Goal: Transaction & Acquisition: Purchase product/service

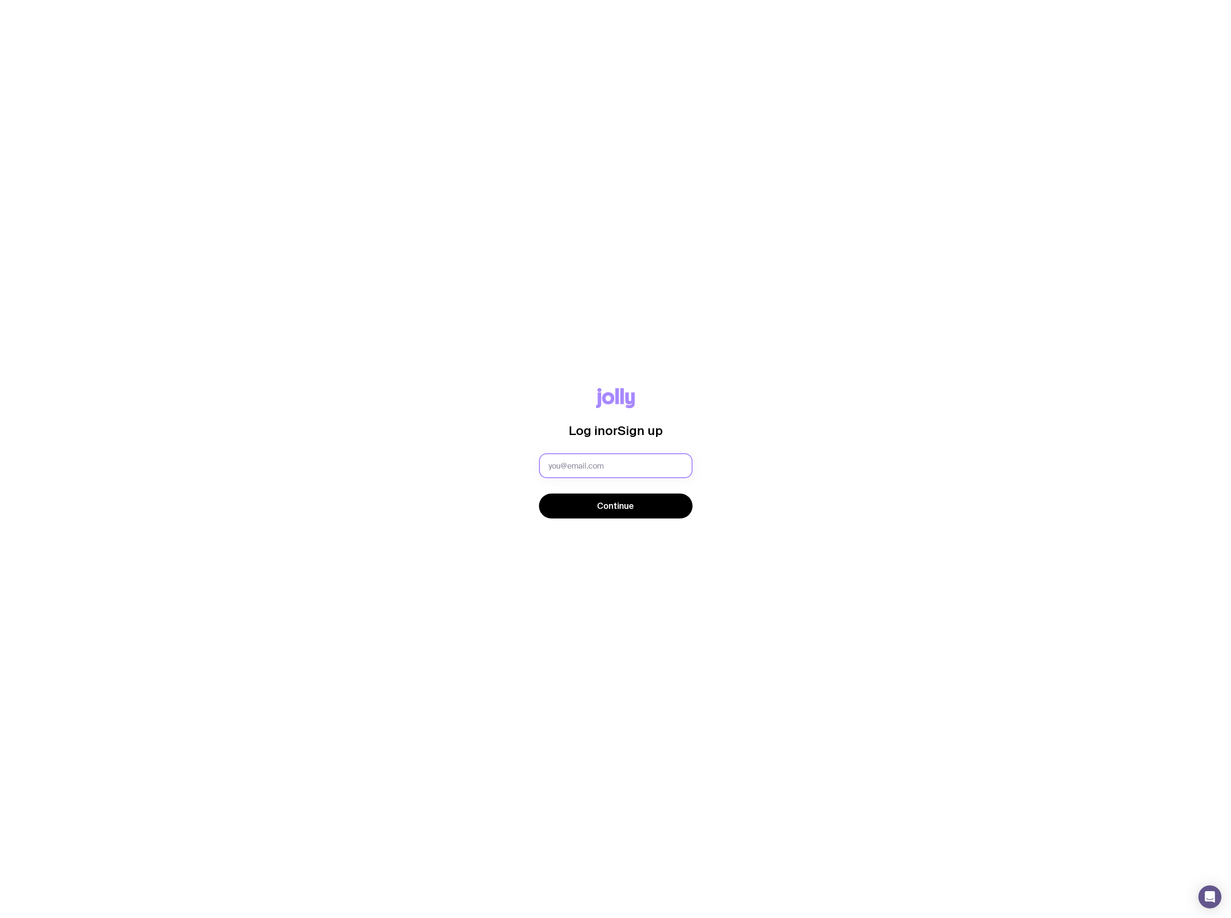
type input "[PERSON_NAME][EMAIL_ADDRESS][PERSON_NAME][DOMAIN_NAME]"
click at [605, 508] on span "Continue" at bounding box center [615, 506] width 37 height 12
click at [539, 506] on button "Continue" at bounding box center [616, 518] width 154 height 25
click at [579, 514] on button "Continue" at bounding box center [616, 513] width 154 height 25
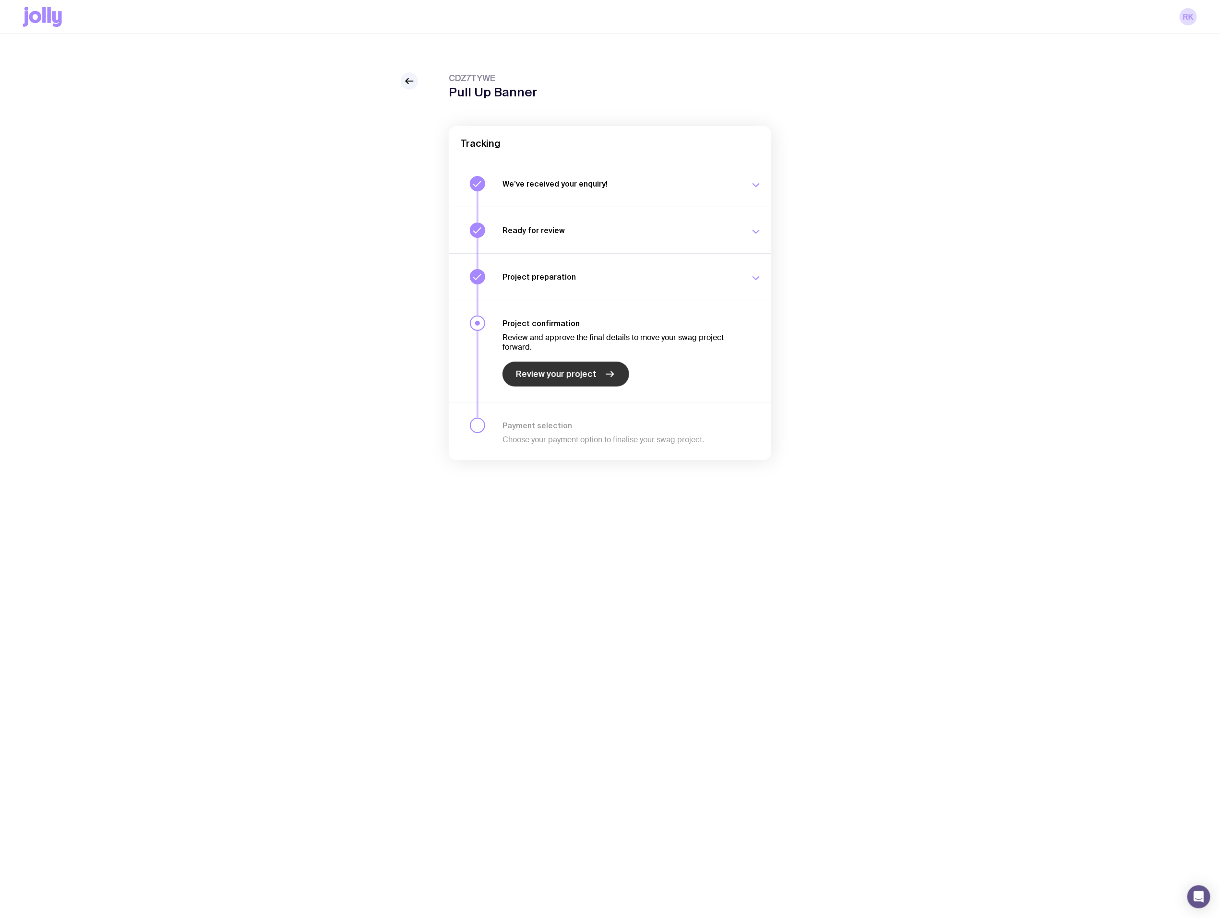
click at [554, 368] on link "Review your project" at bounding box center [565, 374] width 127 height 25
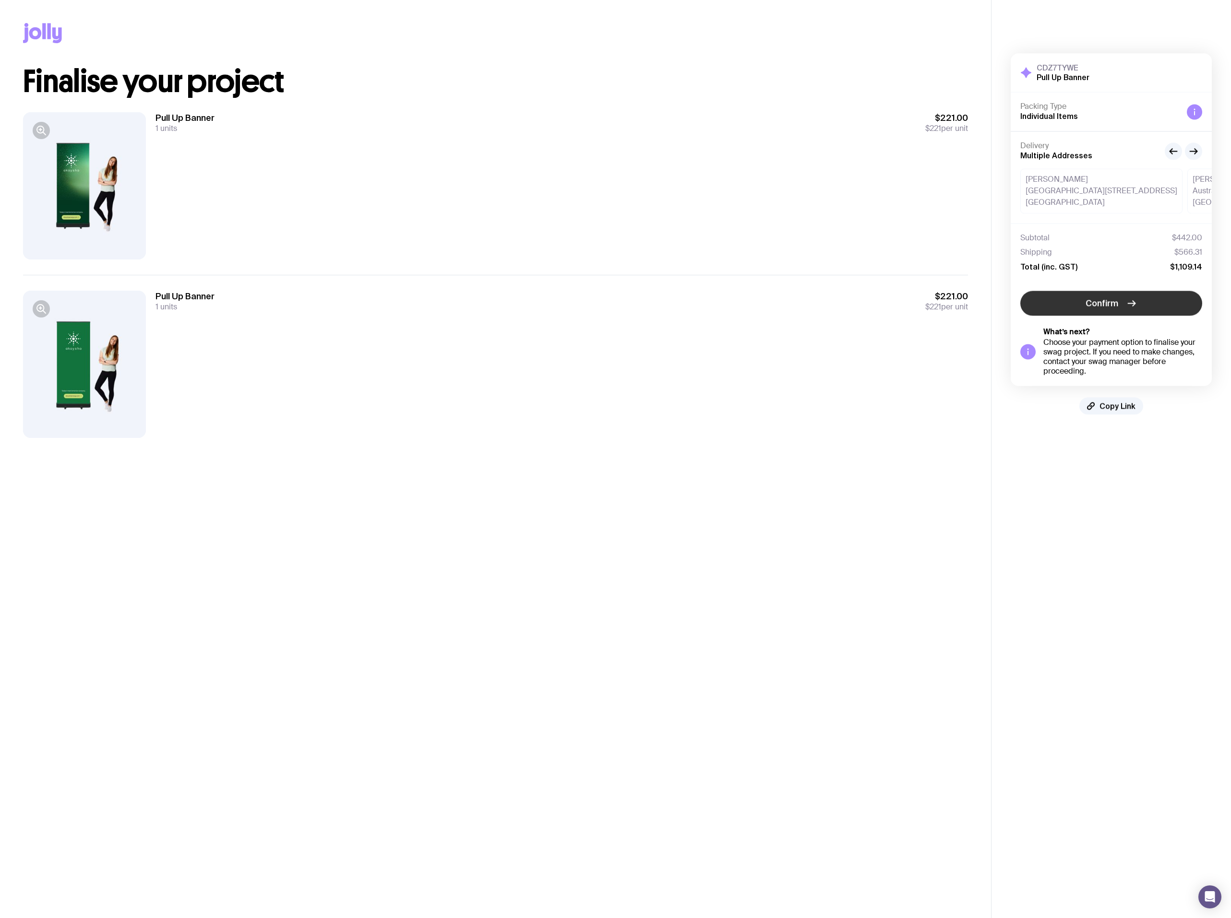
click at [1086, 305] on span "Confirm" at bounding box center [1101, 303] width 33 height 12
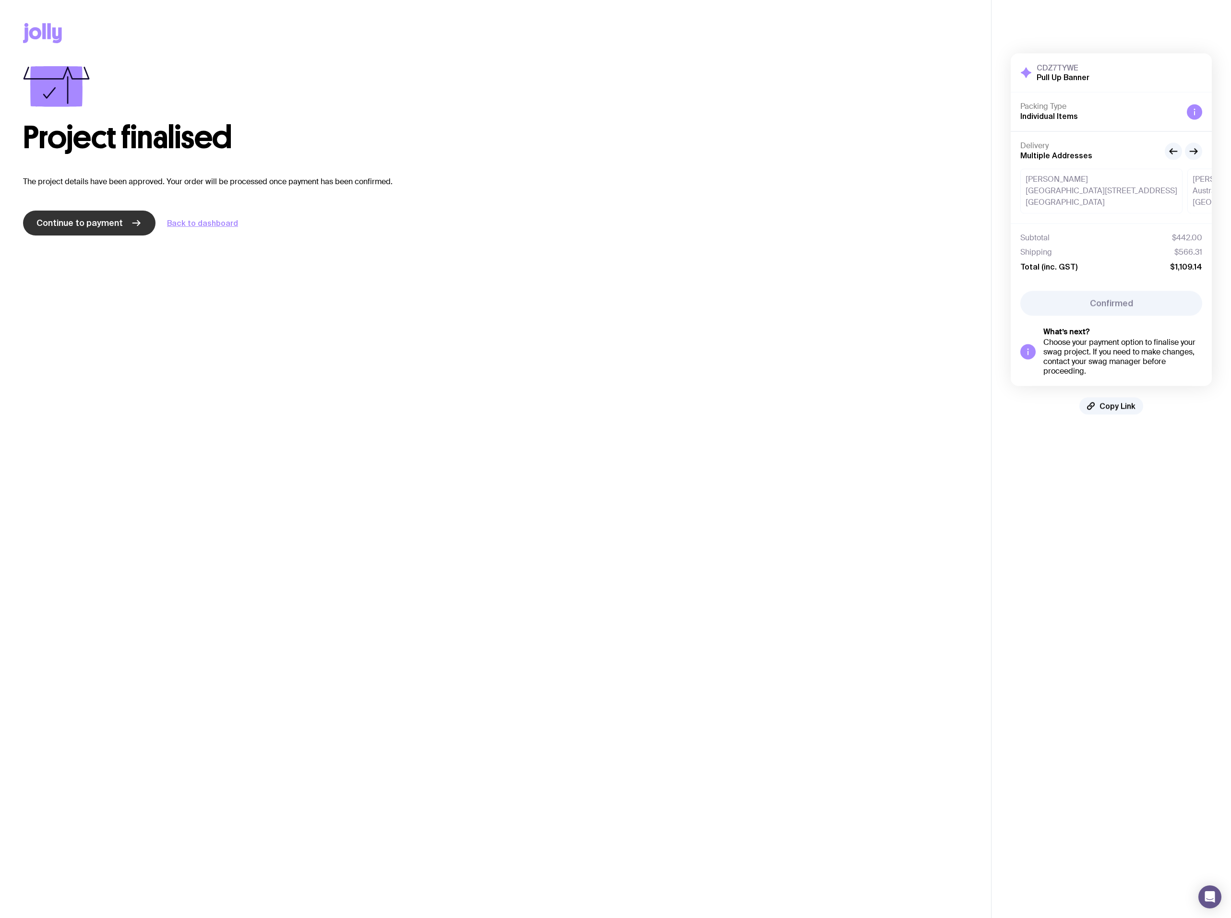
click at [59, 225] on span "Continue to payment" at bounding box center [79, 223] width 86 height 12
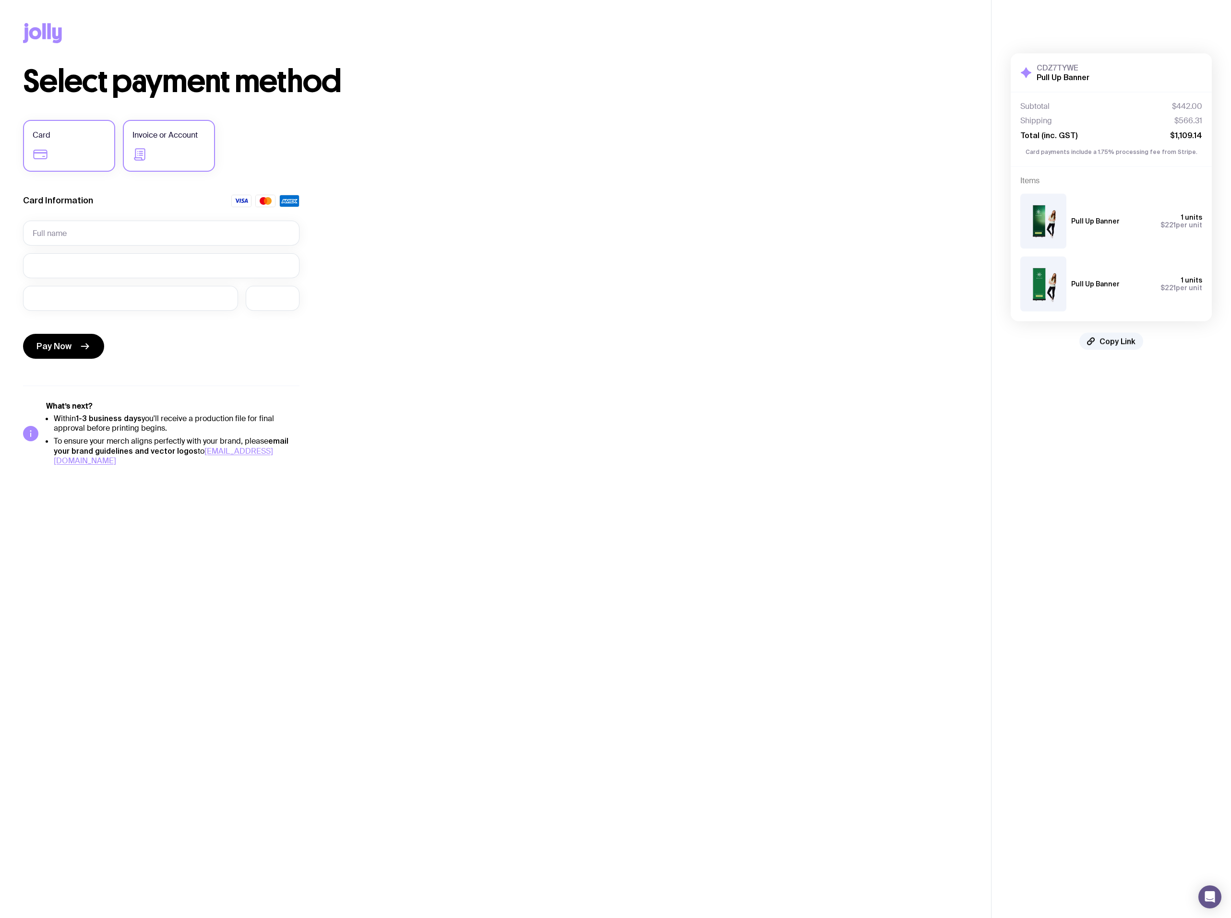
click at [157, 157] on label "Invoice or Account" at bounding box center [169, 146] width 92 height 52
click at [0, 0] on input "Invoice or Account" at bounding box center [0, 0] width 0 height 0
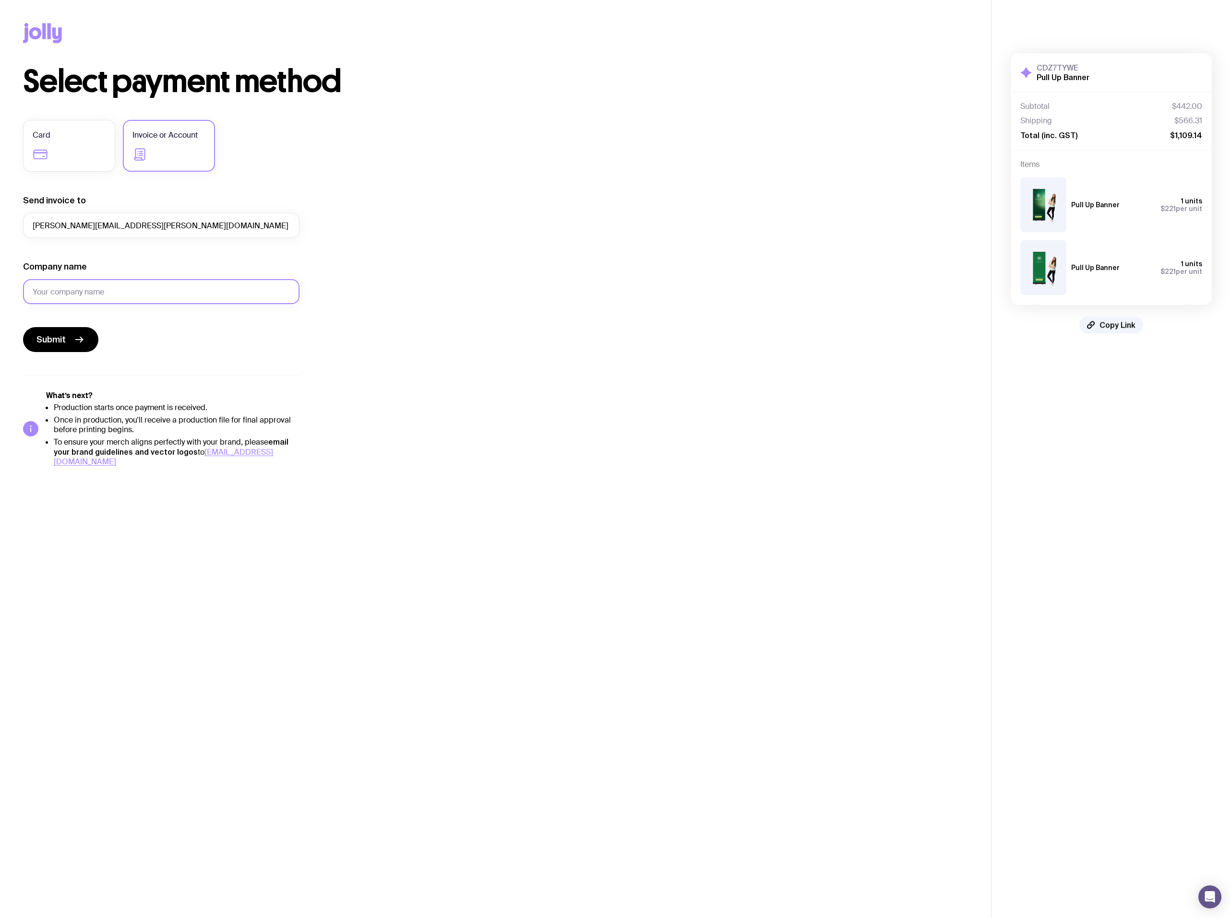
click at [92, 294] on input "Company name" at bounding box center [161, 291] width 276 height 25
type input "Akaysha Energy"
click at [61, 338] on span "Submit" at bounding box center [50, 340] width 29 height 12
